Goal: Information Seeking & Learning: Understand process/instructions

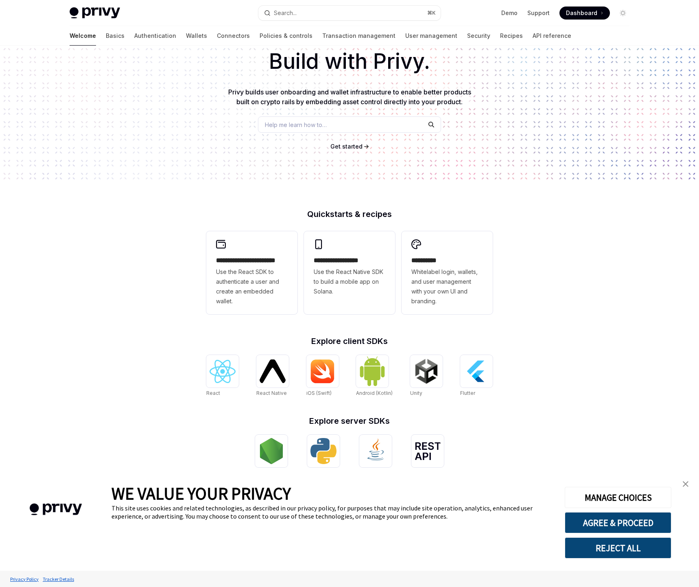
scroll to position [60, 0]
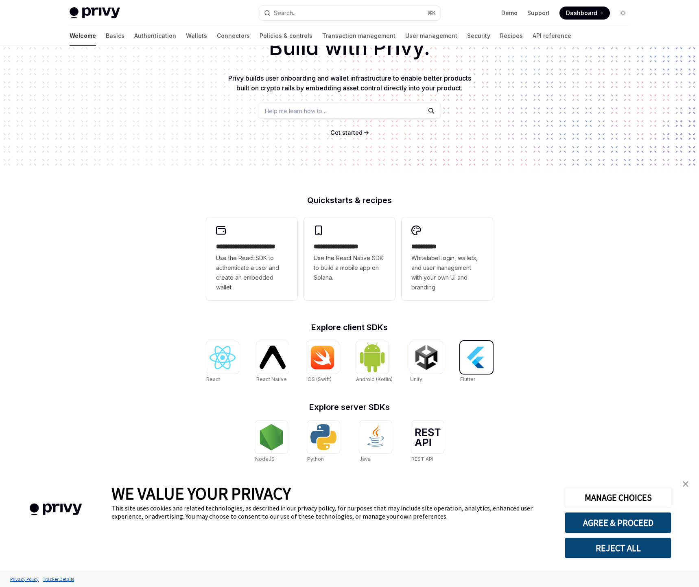
click at [479, 364] on img at bounding box center [476, 357] width 26 height 26
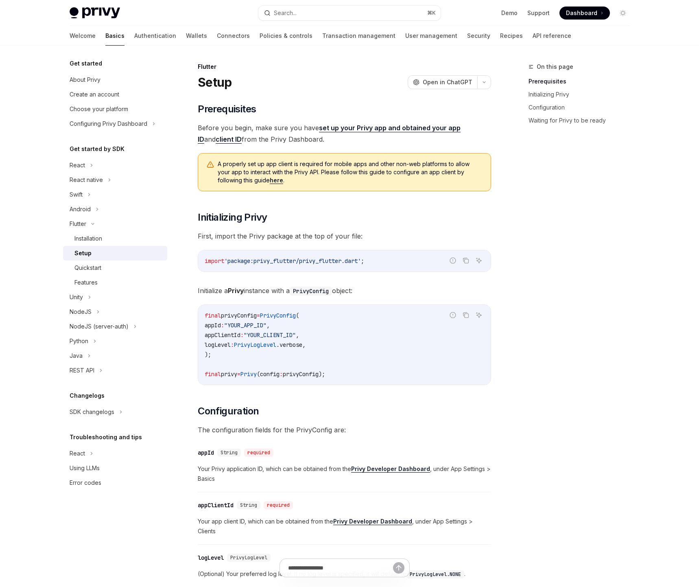
type textarea "*"
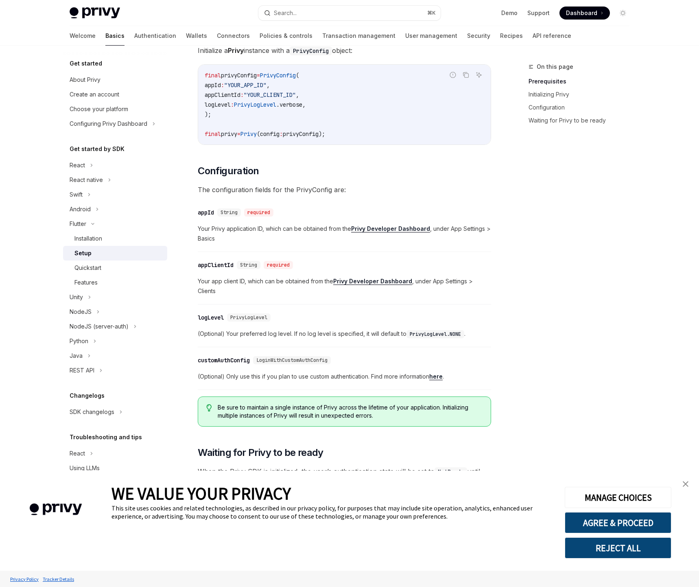
scroll to position [297, 0]
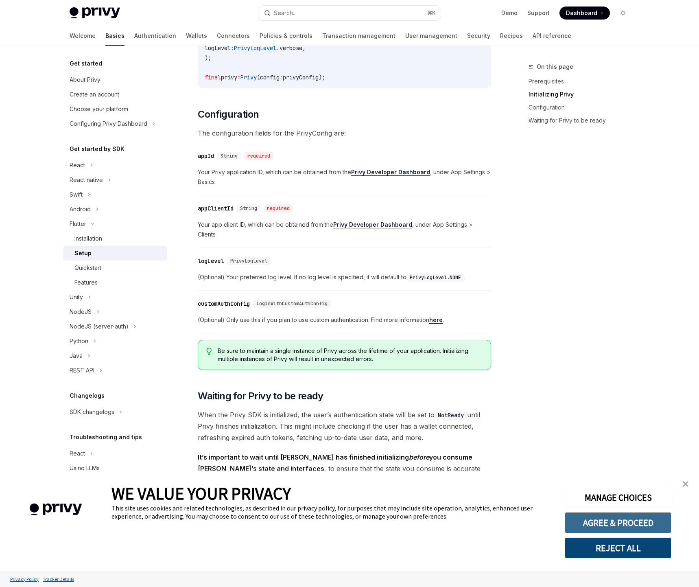
click at [655, 524] on button "AGREE & PROCEED" at bounding box center [618, 522] width 107 height 21
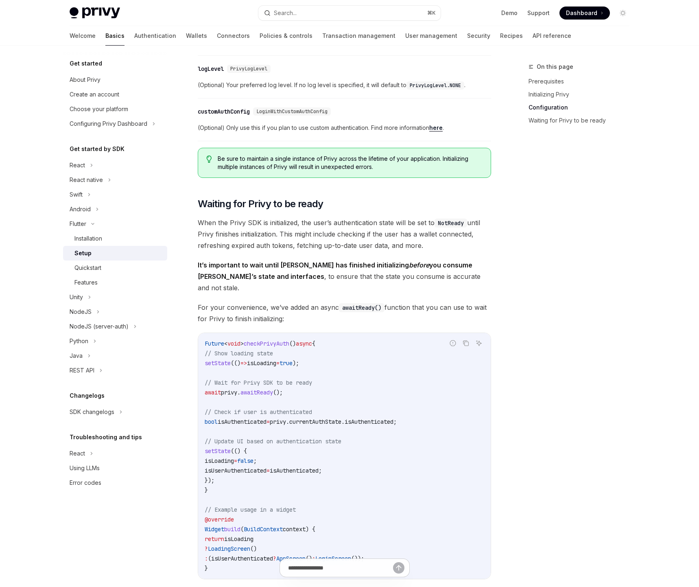
scroll to position [490, 0]
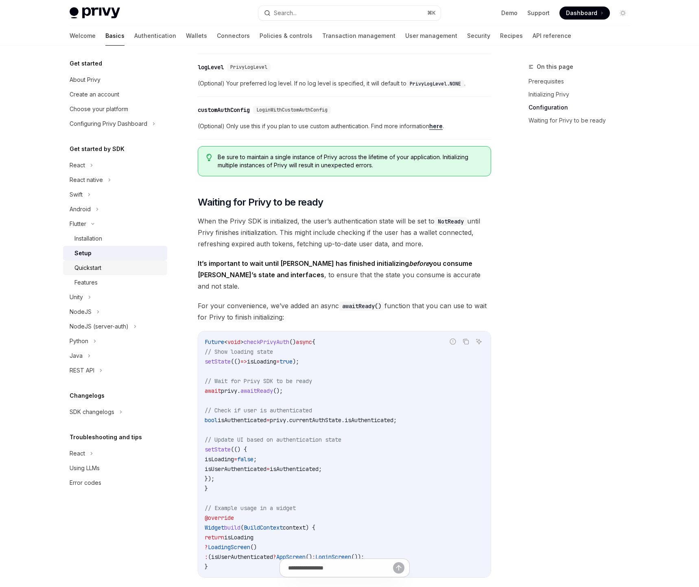
click at [93, 267] on div "Quickstart" at bounding box center [87, 268] width 27 height 10
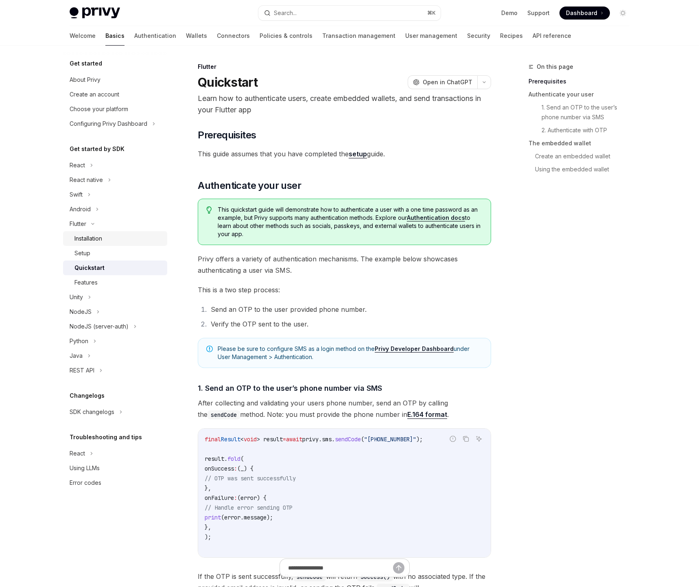
click at [91, 242] on div "Installation" at bounding box center [88, 239] width 28 height 10
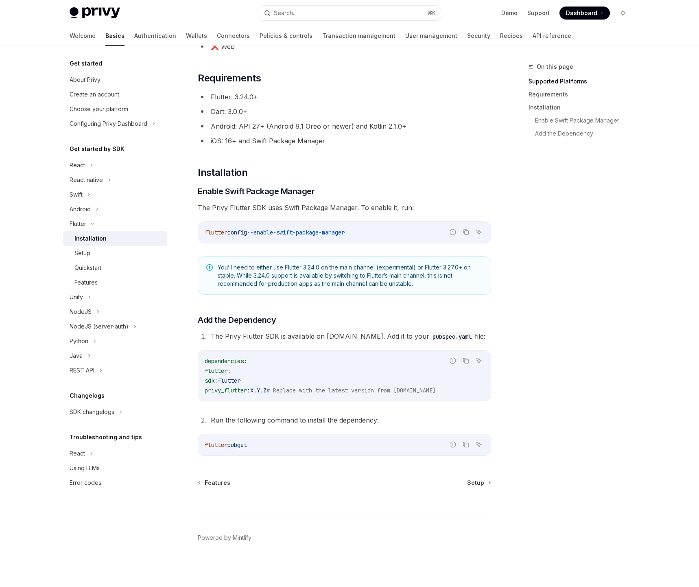
scroll to position [111, 0]
click at [120, 256] on div "Setup" at bounding box center [118, 253] width 88 height 10
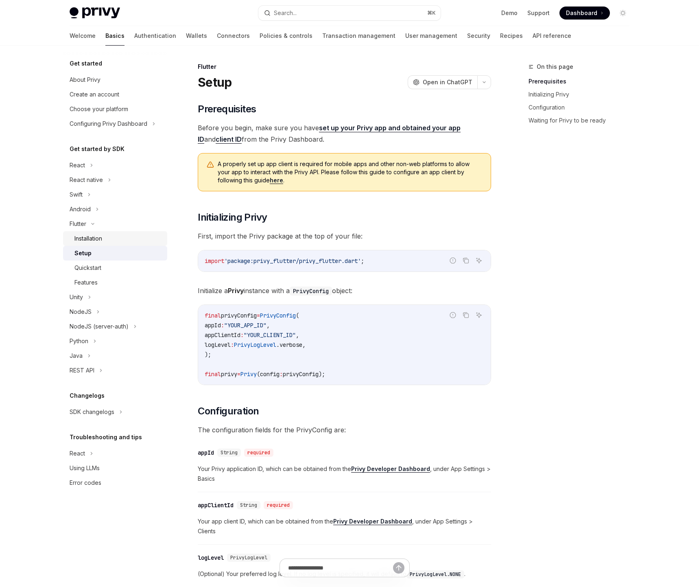
click at [116, 242] on div "Installation" at bounding box center [118, 239] width 88 height 10
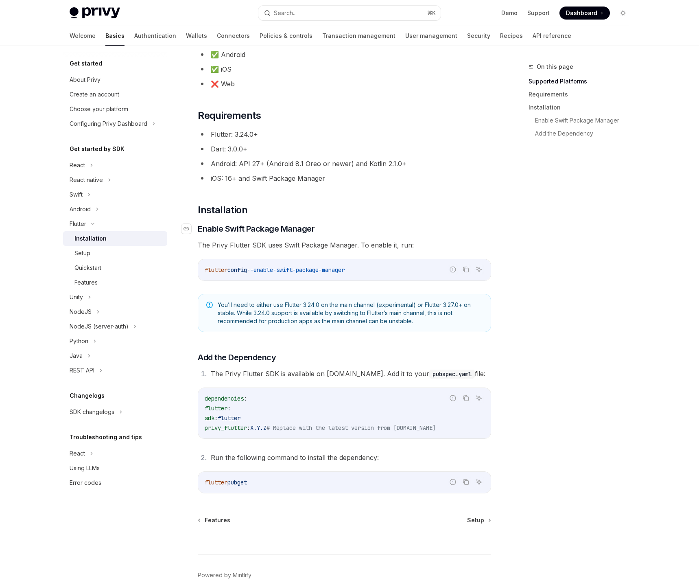
scroll to position [111, 0]
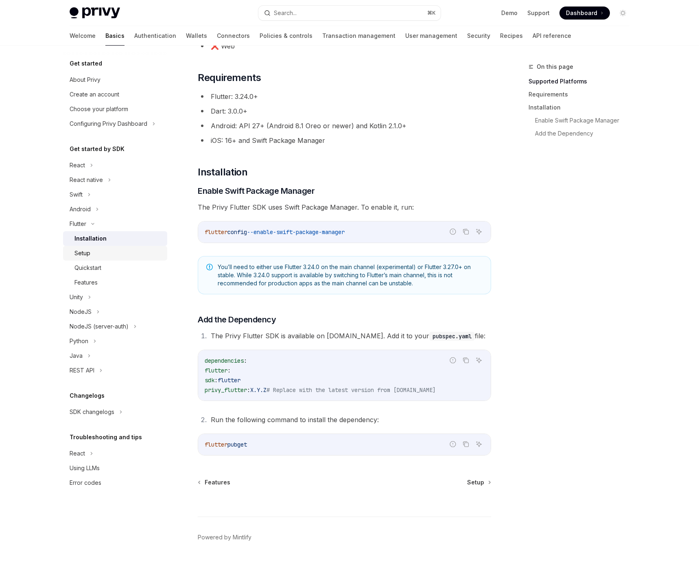
click at [94, 251] on div "Setup" at bounding box center [118, 253] width 88 height 10
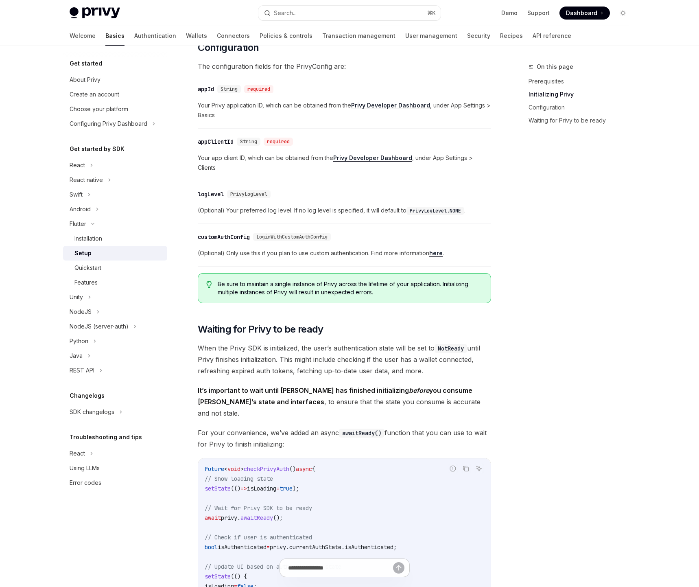
scroll to position [285, 0]
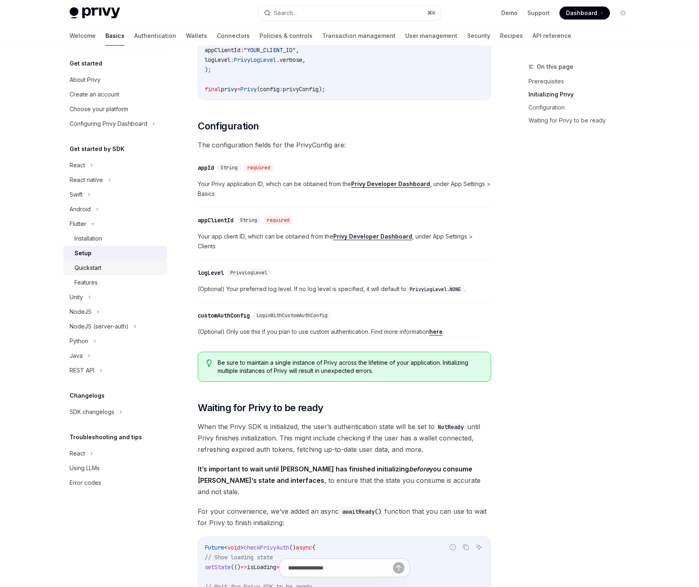
click at [129, 271] on div "Quickstart" at bounding box center [118, 268] width 88 height 10
type textarea "*"
